Goal: Share content: Share content

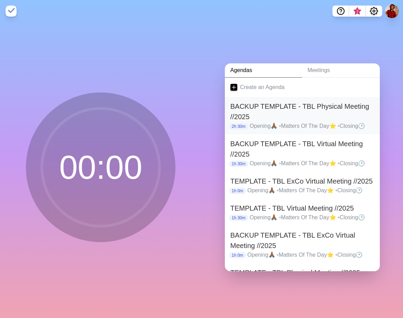
click at [345, 101] on h2 "BACKUP TEMPLATE - TBL Physical Meeting //2025" at bounding box center [302, 111] width 144 height 21
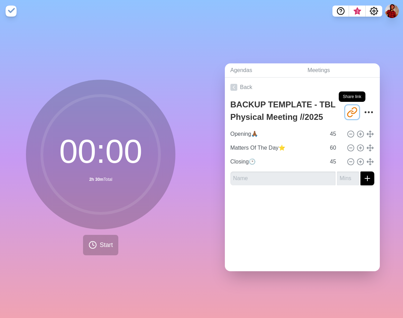
click at [347, 107] on icon "Share link" at bounding box center [352, 112] width 11 height 11
click at [230, 84] on icon at bounding box center [233, 87] width 7 height 7
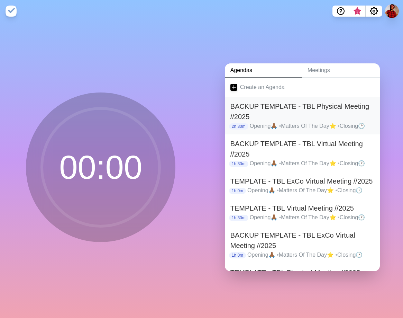
click at [342, 114] on h2 "BACKUP TEMPLATE - TBL Physical Meeting //2025" at bounding box center [302, 111] width 144 height 21
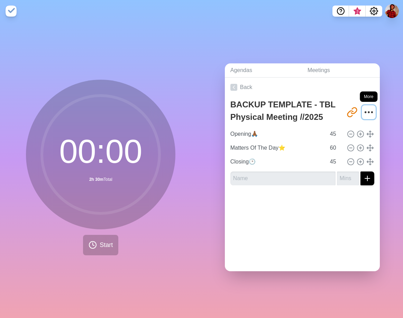
click at [363, 111] on icon "More" at bounding box center [368, 112] width 11 height 11
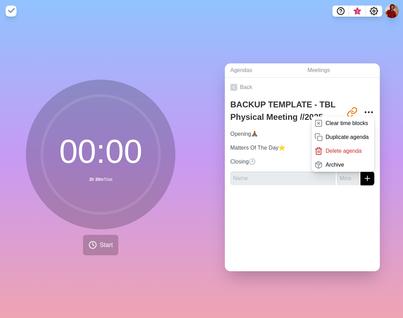
click at [260, 56] on div "Agendas Meetings Back BACKUP TEMPLATE - TBL Physical Meeting //2025 [URL][DOMAI…" at bounding box center [303, 170] width 202 height 296
click at [237, 67] on link "Agendas" at bounding box center [263, 70] width 77 height 14
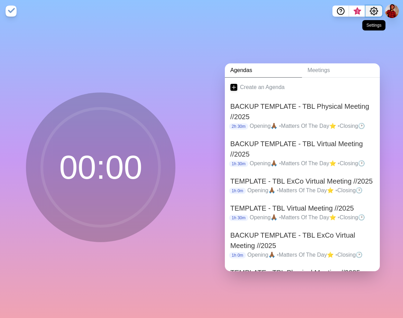
click at [374, 11] on icon "Settings" at bounding box center [374, 11] width 8 height 8
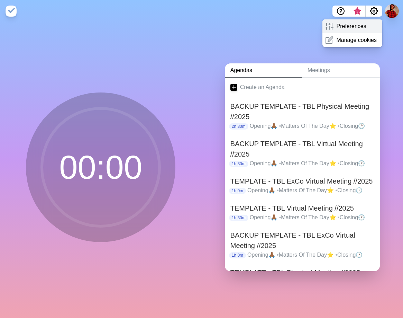
click at [360, 24] on p "Preferences" at bounding box center [351, 26] width 30 height 8
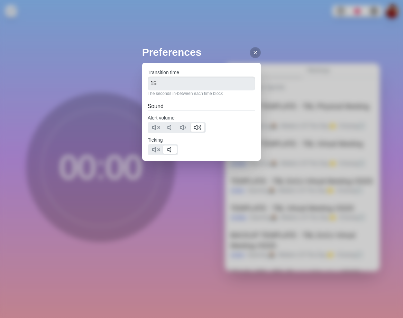
click at [158, 47] on h2 "Preferences" at bounding box center [201, 52] width 119 height 16
click at [253, 51] on icon at bounding box center [256, 53] width 6 height 6
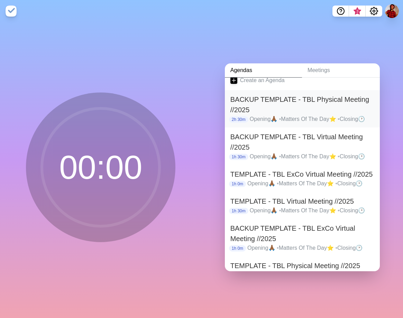
scroll to position [19, 0]
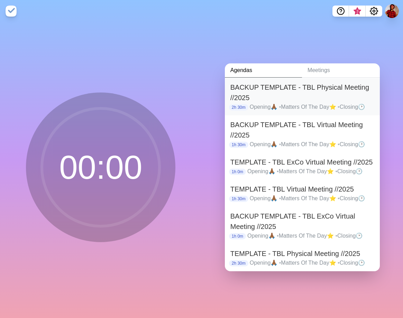
click at [293, 92] on h2 "BACKUP TEMPLATE - TBL Physical Meeting //2025" at bounding box center [302, 92] width 144 height 21
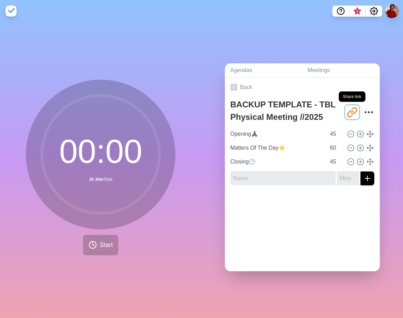
click at [345, 109] on button "[URL][DOMAIN_NAME]" at bounding box center [352, 112] width 14 height 14
click at [233, 85] on icon at bounding box center [233, 87] width 7 height 7
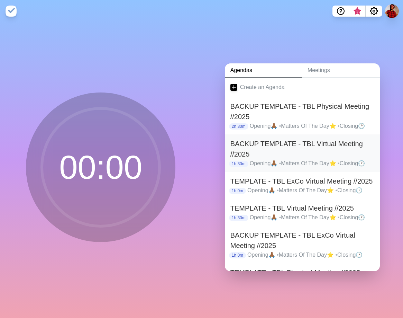
click at [334, 149] on h2 "BACKUP TEMPLATE - TBL Virtual Meeting //2025" at bounding box center [302, 148] width 144 height 21
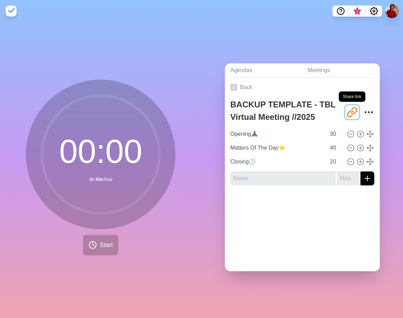
click at [347, 110] on icon "Share link" at bounding box center [350, 113] width 6 height 6
click at [227, 81] on link "Back" at bounding box center [302, 87] width 155 height 19
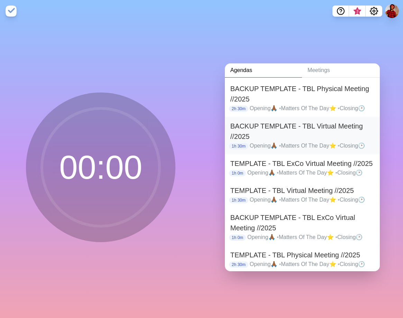
scroll to position [19, 0]
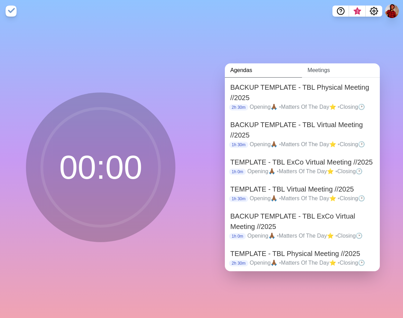
click at [314, 69] on link "Meetings" at bounding box center [341, 70] width 78 height 14
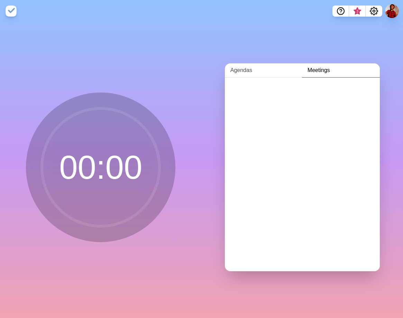
click at [261, 68] on link "Agendas" at bounding box center [263, 70] width 77 height 14
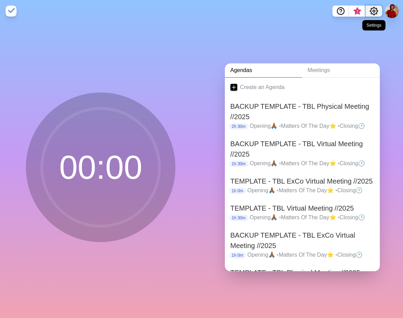
click at [375, 12] on icon "Settings" at bounding box center [374, 11] width 8 height 8
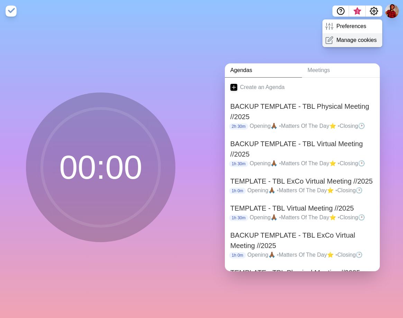
click at [367, 42] on p "Manage cookies" at bounding box center [356, 40] width 40 height 8
